Goal: Check status: Check status

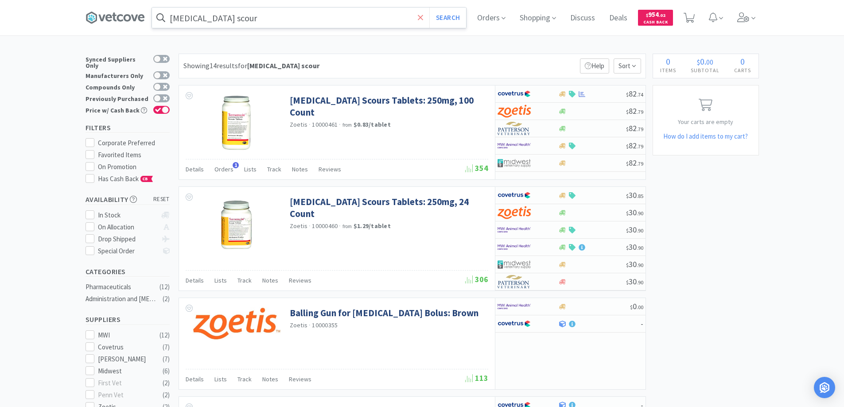
click at [420, 18] on icon at bounding box center [421, 17] width 6 height 9
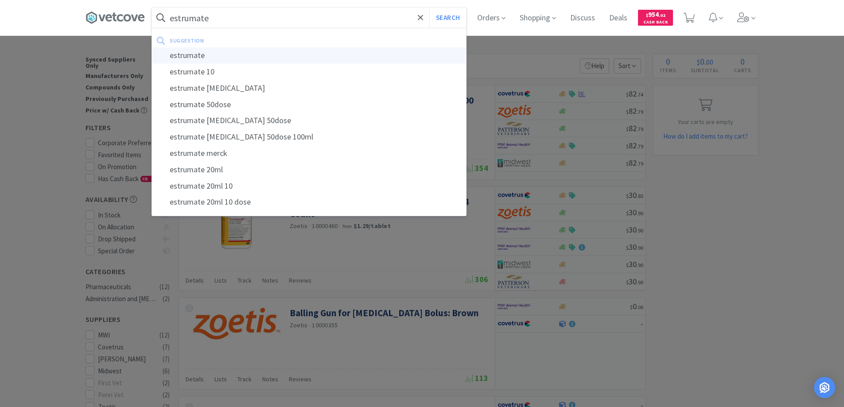
type input "estrumate"
click at [186, 54] on div "estrumate" at bounding box center [309, 55] width 314 height 16
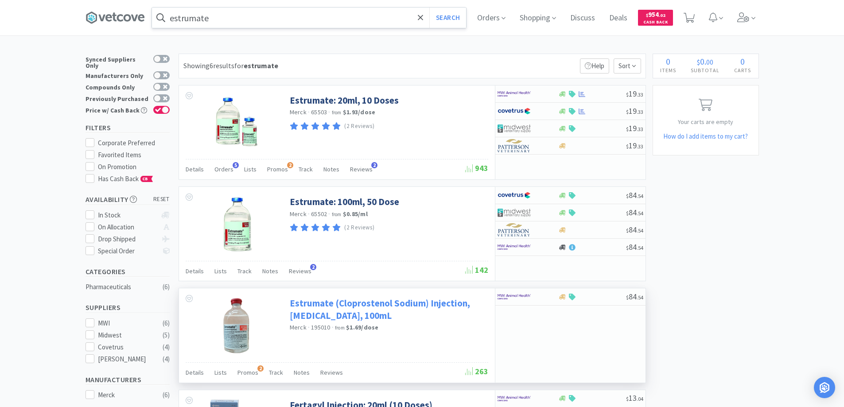
click at [336, 307] on link "Estrumate (Cloprostenol Sodium) Injection, [MEDICAL_DATA], 100mL" at bounding box center [388, 309] width 196 height 24
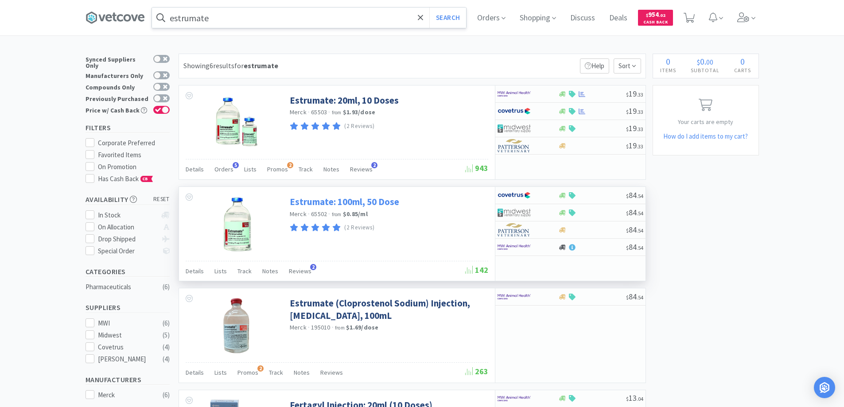
click at [313, 200] on link "Estrumate: 100ml, 50 Dose" at bounding box center [344, 202] width 109 height 12
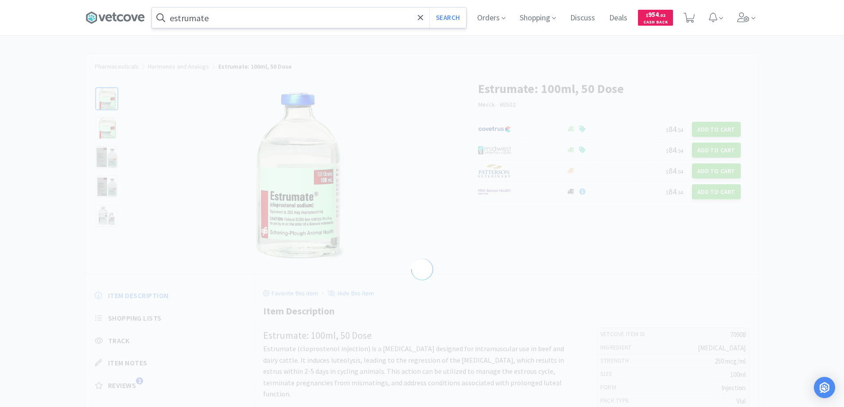
select select "70908"
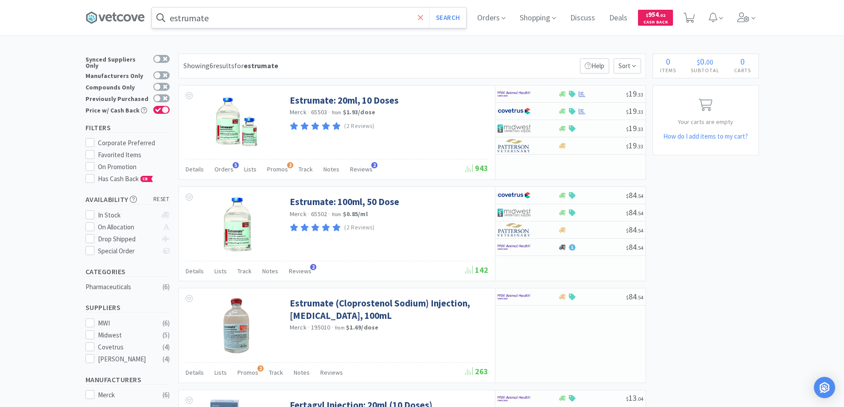
click at [422, 17] on icon at bounding box center [421, 17] width 6 height 9
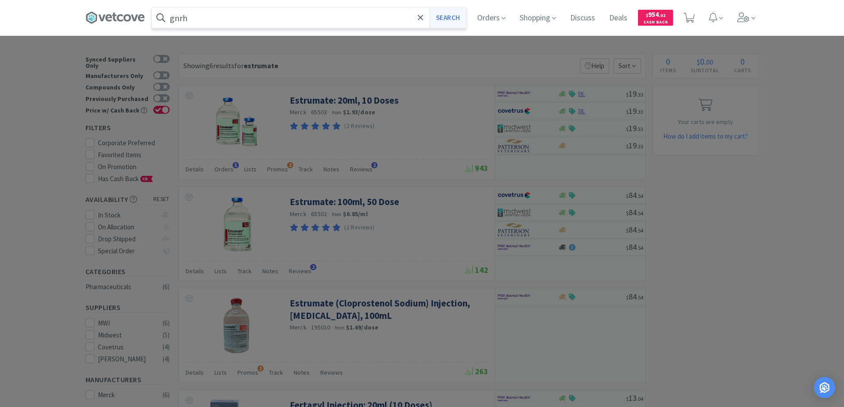
type input "gnrh"
click at [446, 16] on button "Search" at bounding box center [447, 18] width 37 height 20
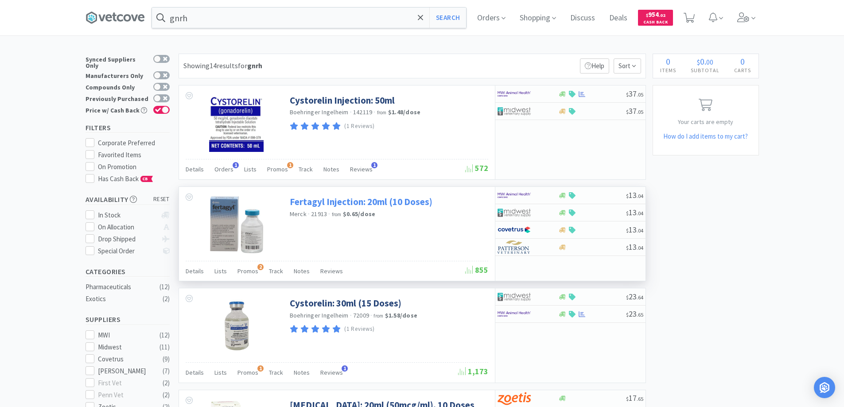
click at [308, 205] on link "Fertagyl Injection: 20ml (10 Doses)" at bounding box center [361, 202] width 143 height 12
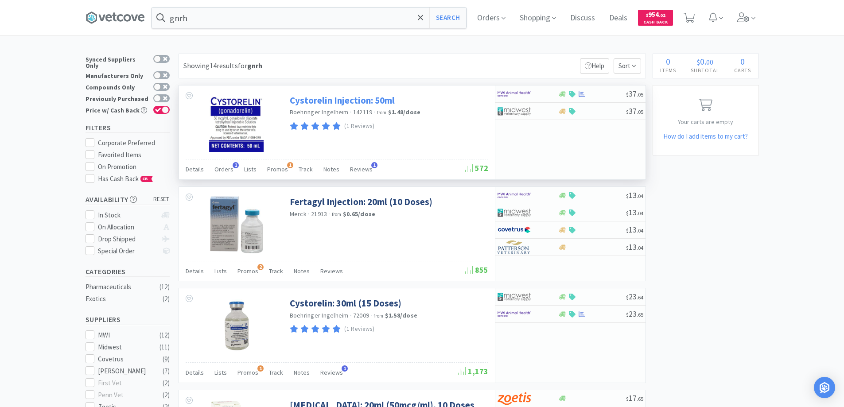
click at [327, 102] on link "Cystorelin Injection: 50ml" at bounding box center [342, 100] width 105 height 12
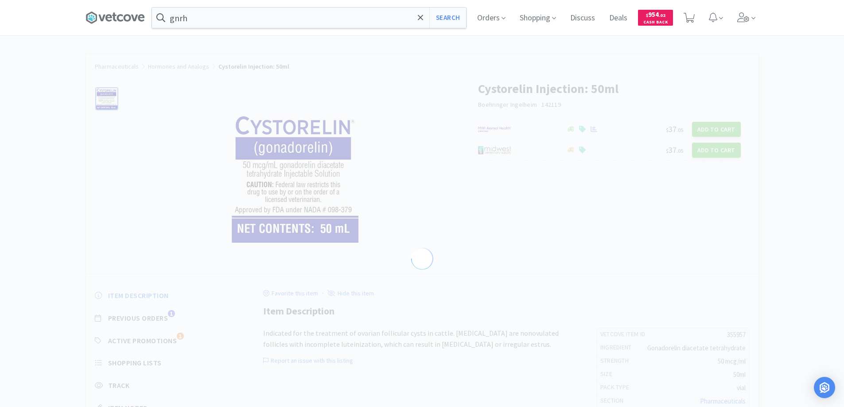
select select "355957"
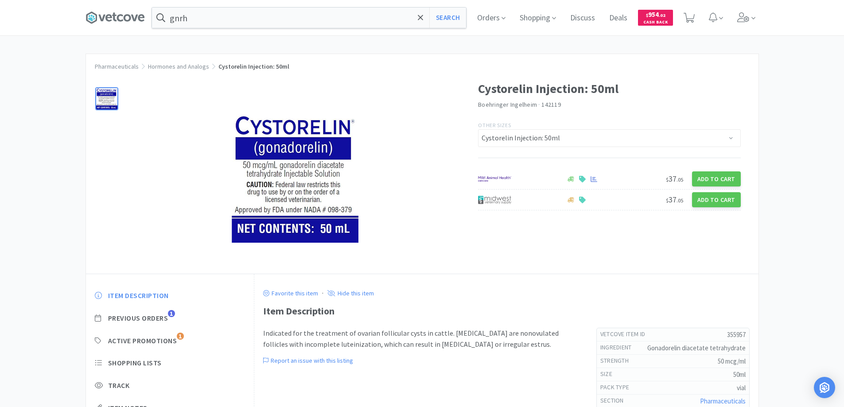
scroll to position [86, 0]
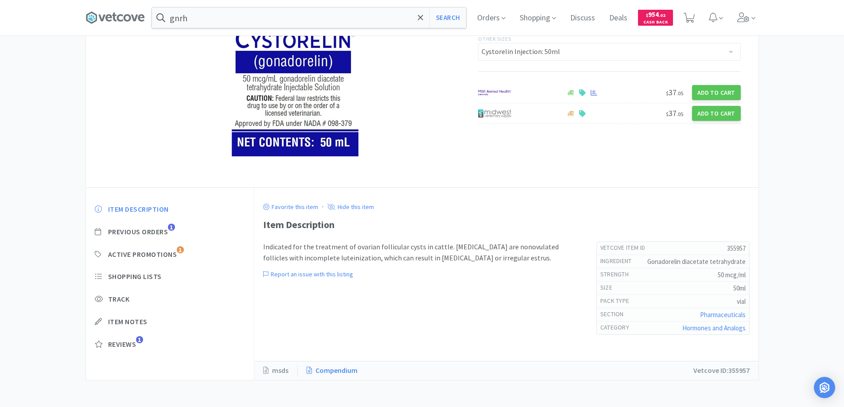
click at [333, 372] on link "Compendium" at bounding box center [332, 371] width 69 height 12
click at [281, 370] on link "msds" at bounding box center [280, 371] width 35 height 12
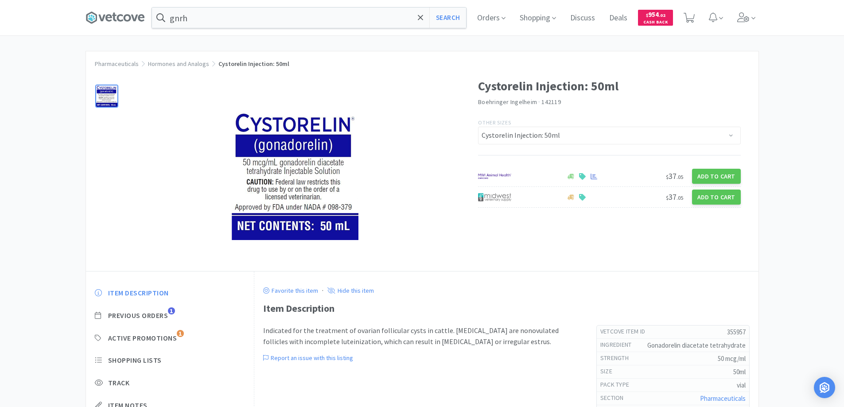
scroll to position [0, 0]
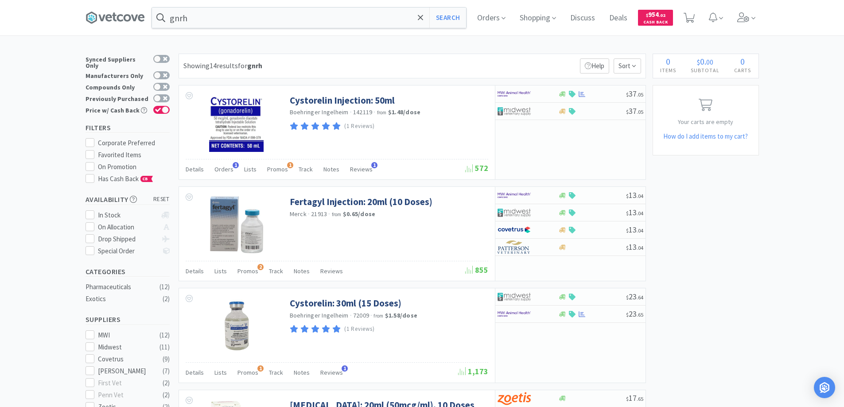
type input "estrumate"
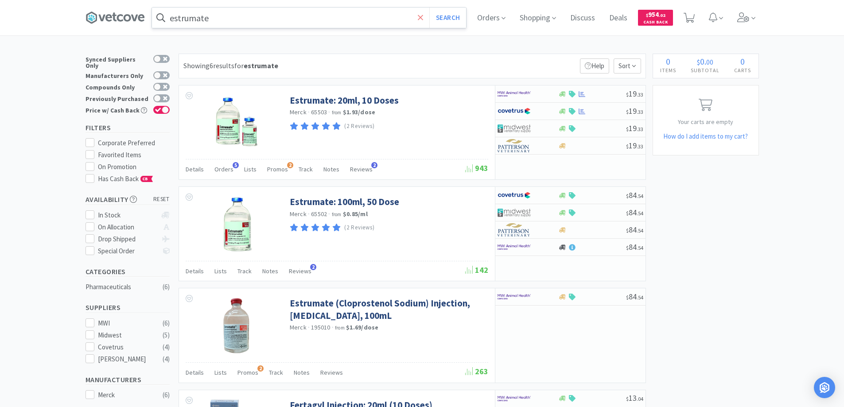
click at [423, 17] on icon at bounding box center [420, 17] width 5 height 5
click at [135, 270] on div at bounding box center [422, 203] width 844 height 407
click at [499, 16] on span "Orders" at bounding box center [490, 17] width 35 height 35
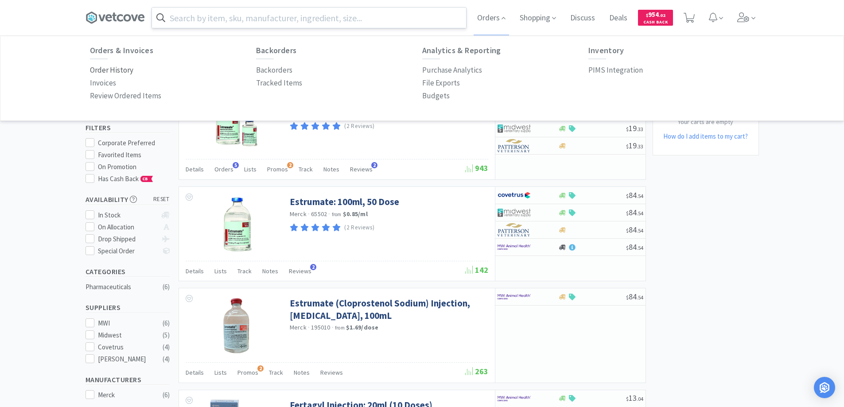
click at [128, 70] on p "Order History" at bounding box center [111, 70] width 43 height 12
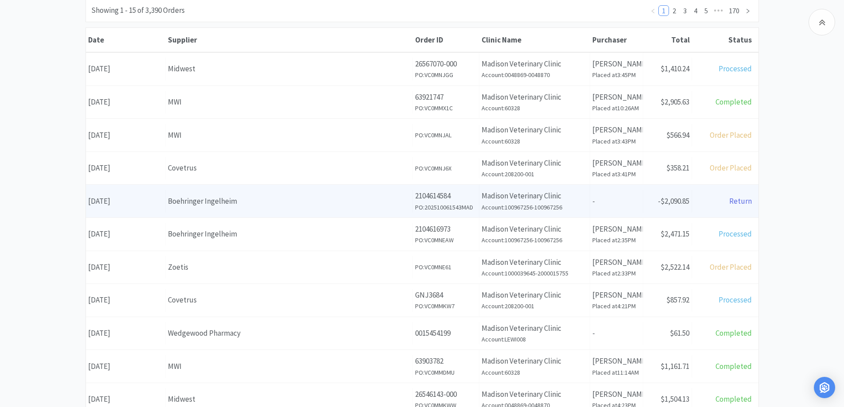
scroll to position [221, 0]
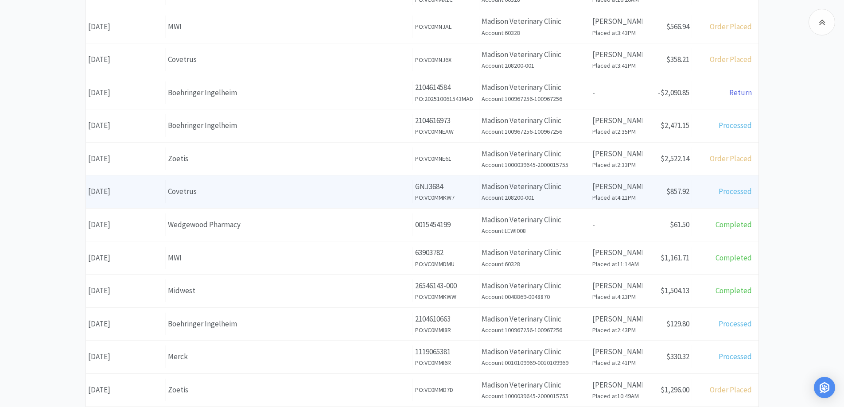
click at [210, 197] on div "Covetrus" at bounding box center [289, 192] width 242 height 12
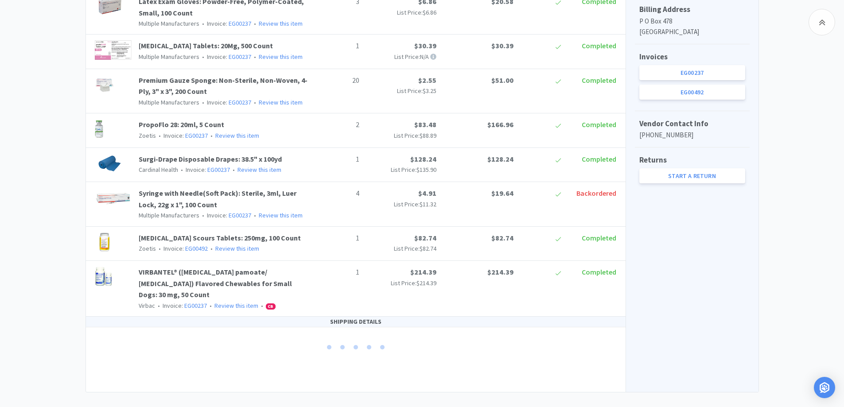
scroll to position [358, 0]
click at [675, 79] on link "EG00237" at bounding box center [692, 71] width 106 height 15
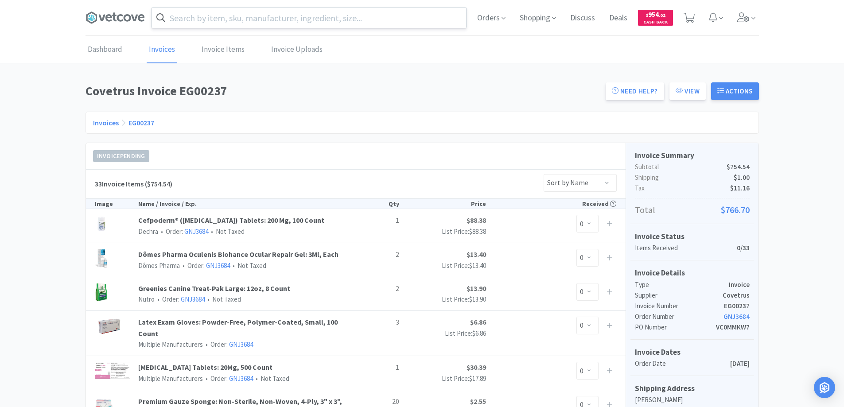
click at [103, 122] on link "Invoices" at bounding box center [106, 122] width 26 height 9
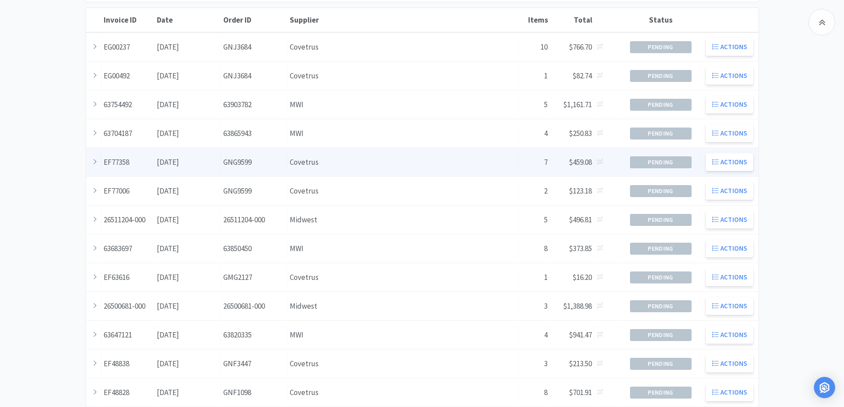
scroll to position [241, 0]
